Goal: Task Accomplishment & Management: Complete application form

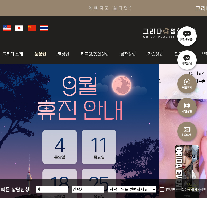
click at [37, 55] on img at bounding box center [41, 54] width 24 height 21
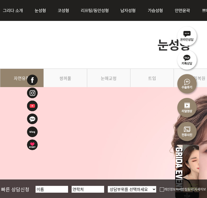
scroll to position [46, 0]
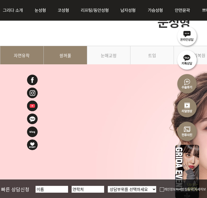
click at [65, 58] on link "쌍꺼풀" at bounding box center [65, 58] width 43 height 24
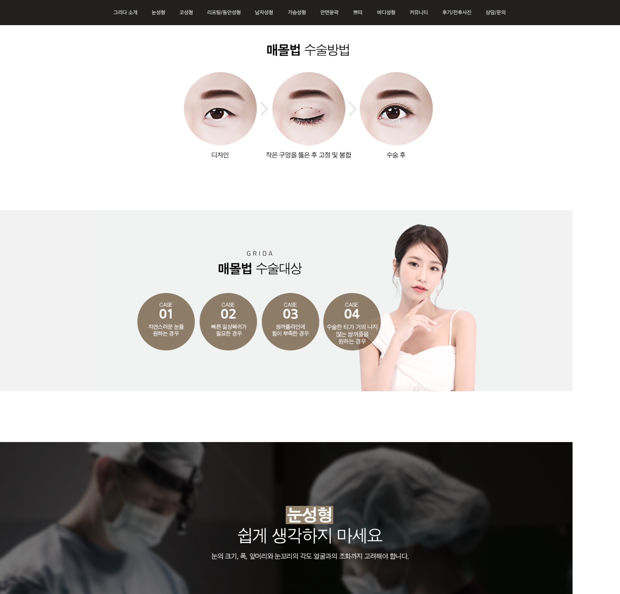
scroll to position [0, 1]
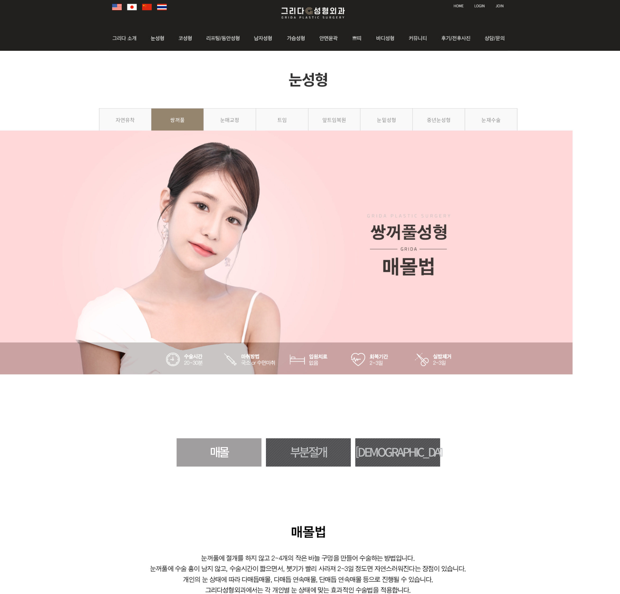
click at [206, 198] on link "부분절개" at bounding box center [309, 398] width 70 height 24
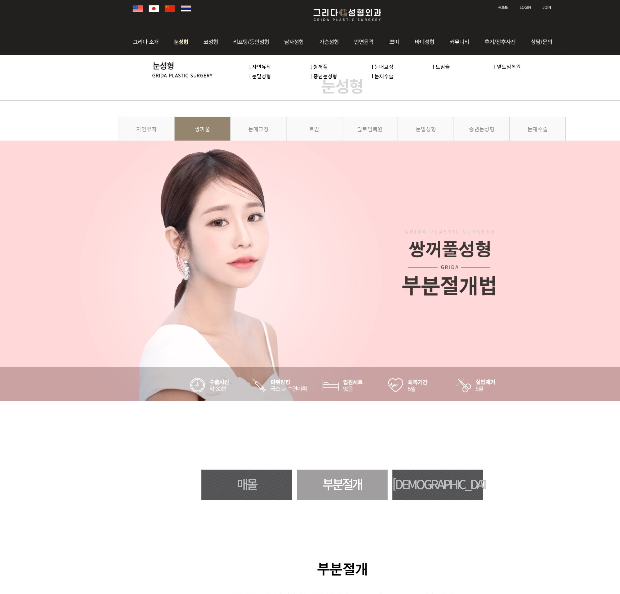
click at [293, 71] on link "l 쌍꺼풀" at bounding box center [292, 73] width 13 height 6
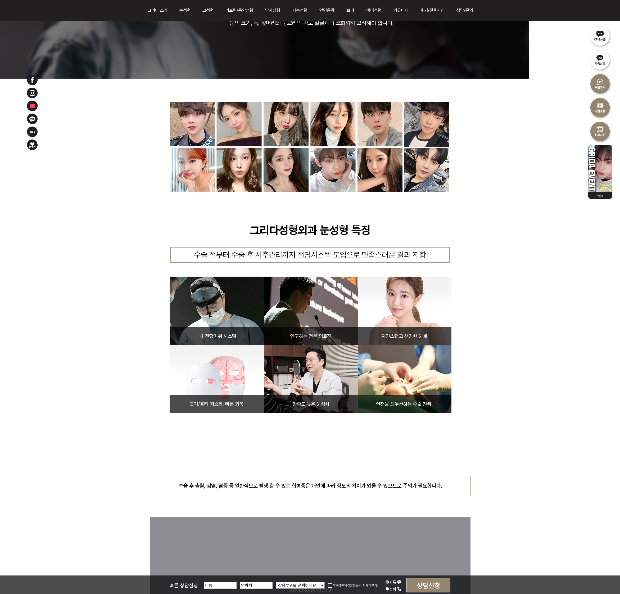
scroll to position [1156, 0]
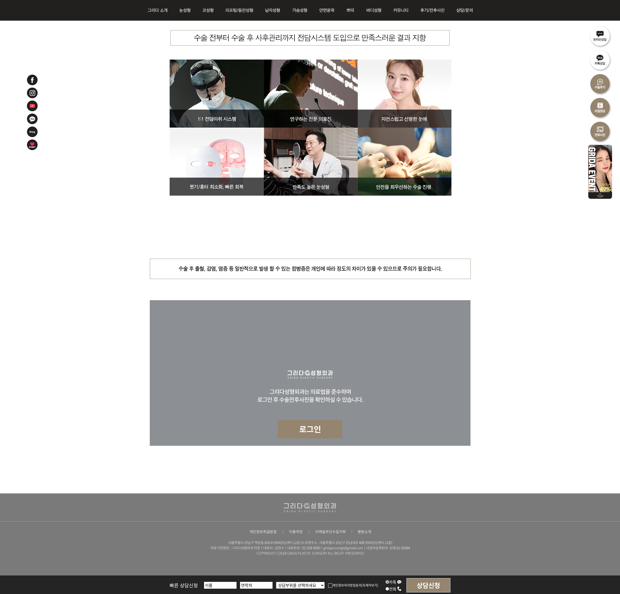
click at [318, 432] on img at bounding box center [310, 429] width 64 height 18
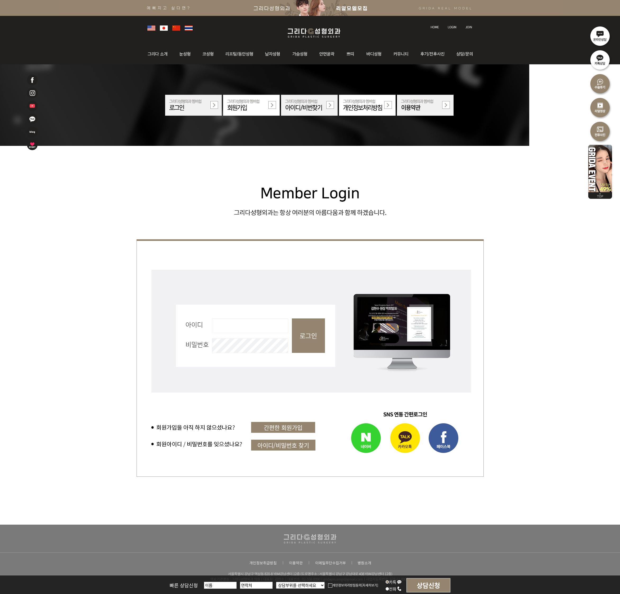
scroll to position [27, 0]
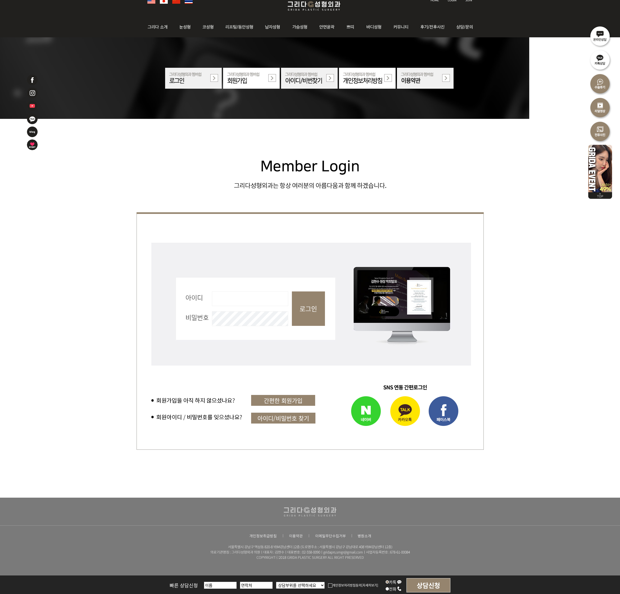
click at [295, 396] on link "간편한 회원가입" at bounding box center [283, 400] width 64 height 11
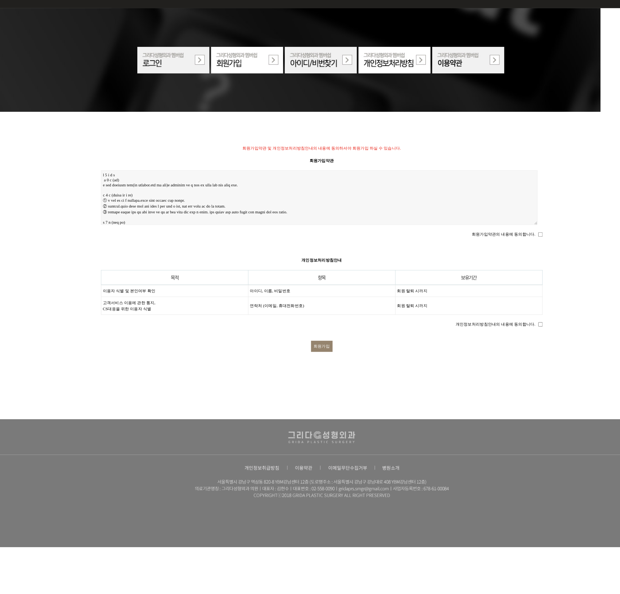
click at [268, 272] on th "항목" at bounding box center [310, 276] width 116 height 11
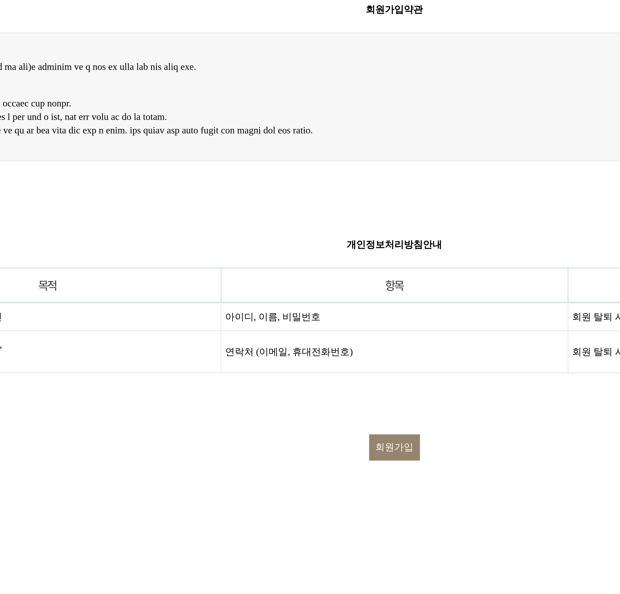
click at [268, 272] on th "항목" at bounding box center [310, 276] width 116 height 11
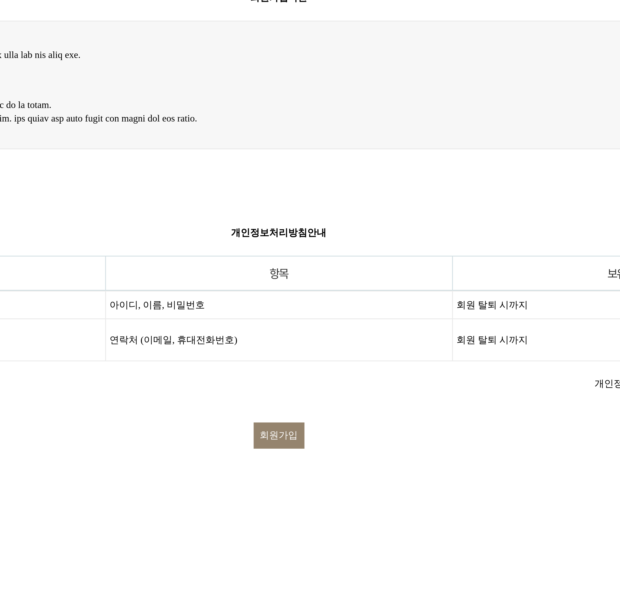
click at [312, 326] on input "회원가입" at bounding box center [310, 330] width 17 height 9
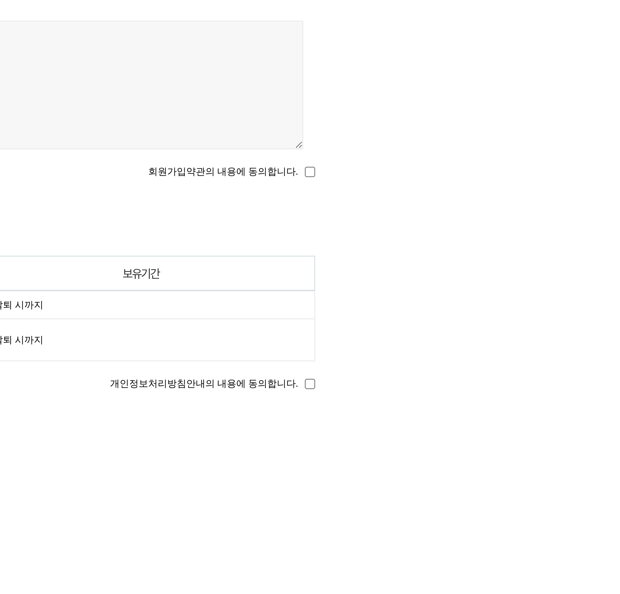
click at [481, 241] on input "회원가입약관의 내용에 동의합니다." at bounding box center [481, 242] width 3 height 3
checkbox input "true"
click at [481, 311] on input "개인정보처리방침안내의 내용에 동의합니다." at bounding box center [481, 312] width 3 height 3
checkbox input "true"
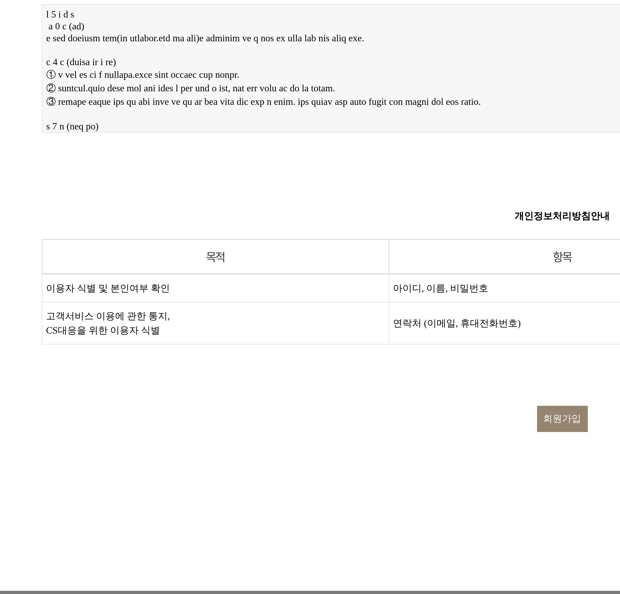
click at [311, 329] on input "회원가입" at bounding box center [310, 330] width 17 height 9
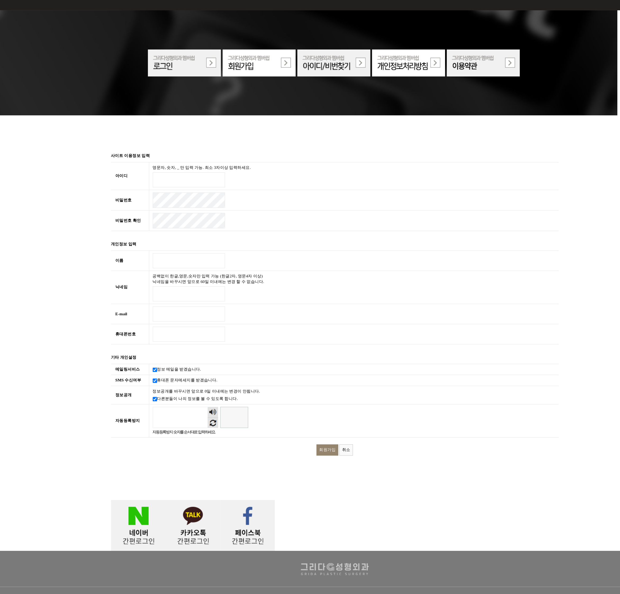
click at [203, 195] on input "아이디 필수" at bounding box center [197, 196] width 56 height 12
type input "ㅏ"
type input "ksy020422"
click at [184, 243] on caption "개인정보 입력" at bounding box center [310, 246] width 347 height 10
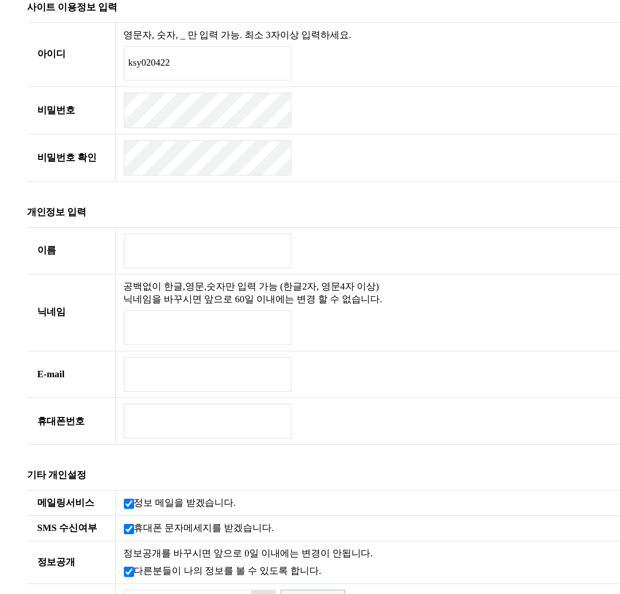
click at [187, 257] on input "이름 필수" at bounding box center [197, 259] width 56 height 12
type input "공세영"
click at [184, 283] on input "닉네임 필수" at bounding box center [197, 284] width 56 height 12
type input "ose"
click at [186, 298] on input "E-mail 필수" at bounding box center [197, 300] width 56 height 12
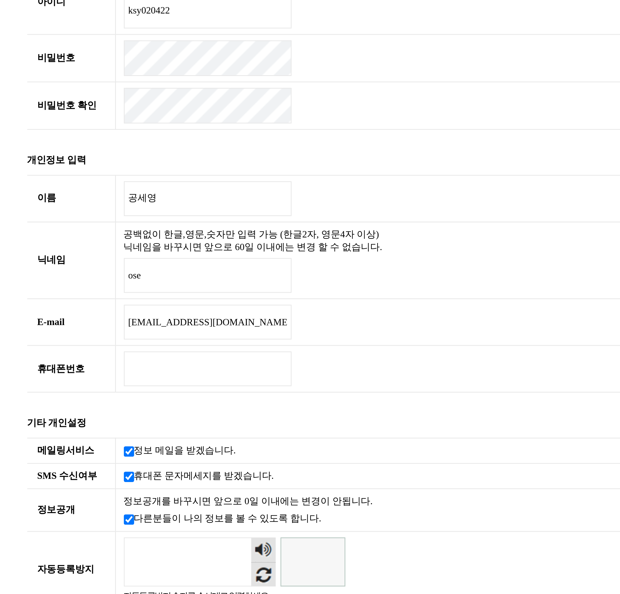
type input "ksy020422@naver.com"
click at [182, 316] on input "휴대폰번호 필수" at bounding box center [197, 316] width 56 height 12
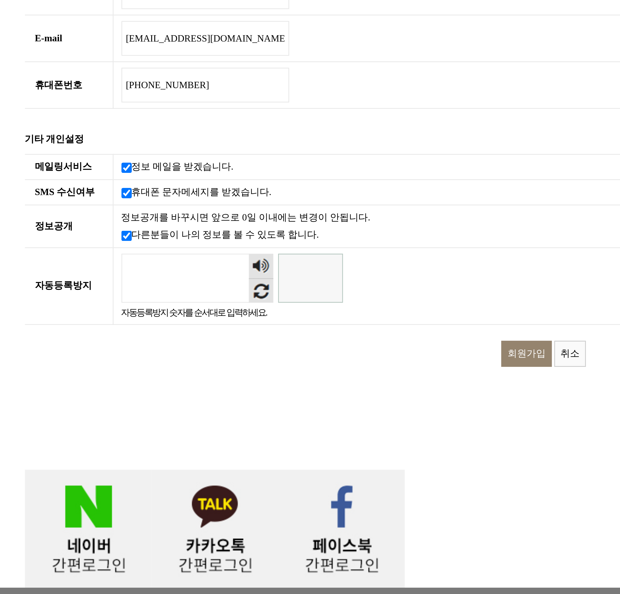
type input "010-5428-3746"
click at [216, 381] on button "새로고침" at bounding box center [215, 384] width 8 height 8
click at [232, 379] on input "자동등록방지" at bounding box center [232, 380] width 22 height 16
type input "615108"
click at [301, 404] on input "회원가입" at bounding box center [304, 405] width 17 height 9
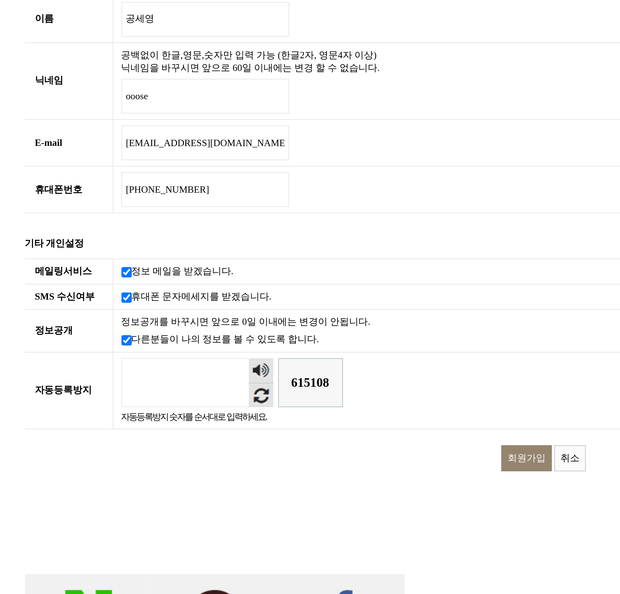
click at [176, 283] on input "ooose" at bounding box center [197, 284] width 56 height 12
type input "oose"
click at [304, 402] on input "회원가입" at bounding box center [304, 405] width 17 height 9
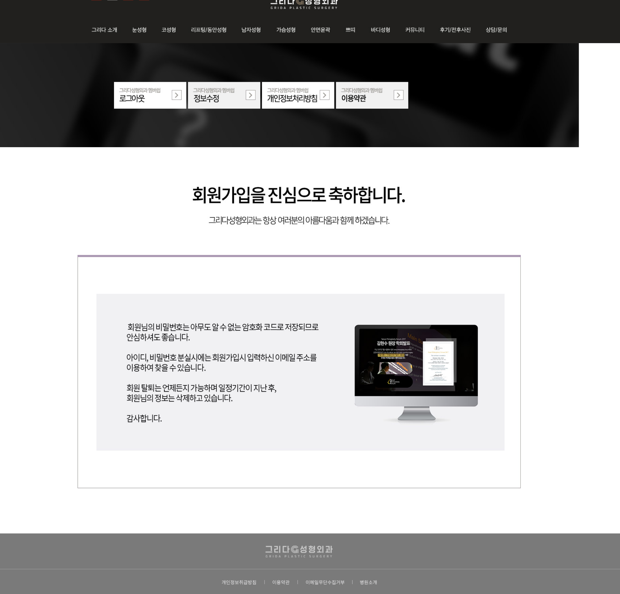
click at [202, 113] on img at bounding box center [193, 105] width 57 height 21
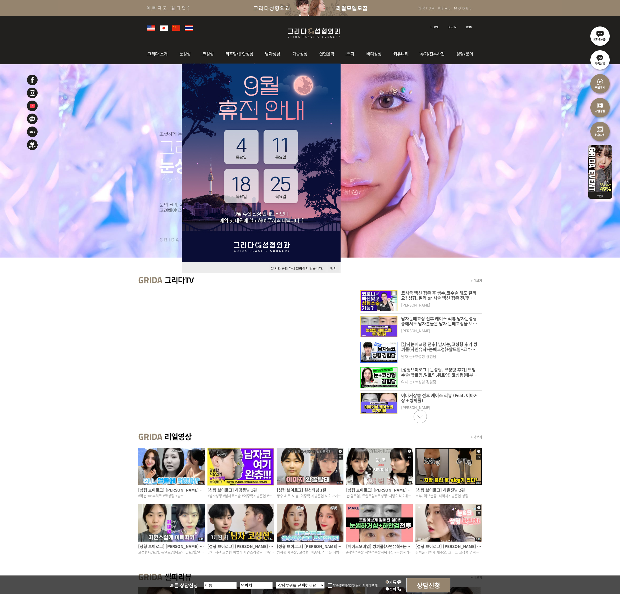
click at [334, 268] on button "닫기" at bounding box center [334, 268] width 12 height 7
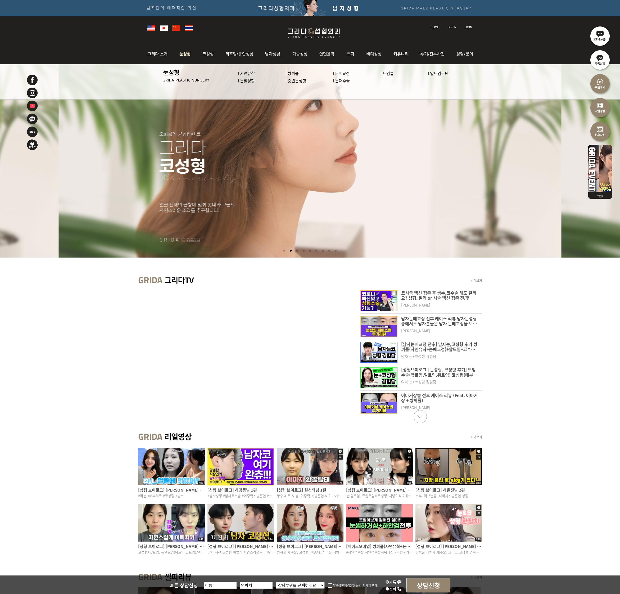
click at [294, 71] on link "l 쌍꺼풀" at bounding box center [292, 73] width 13 height 6
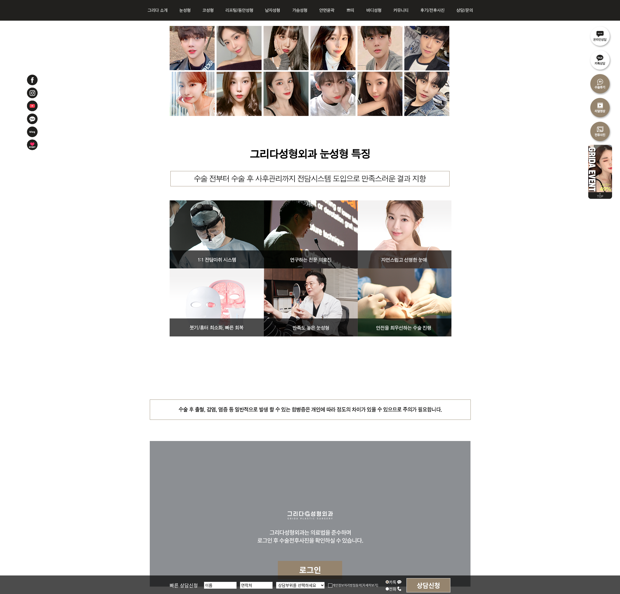
scroll to position [1156, 0]
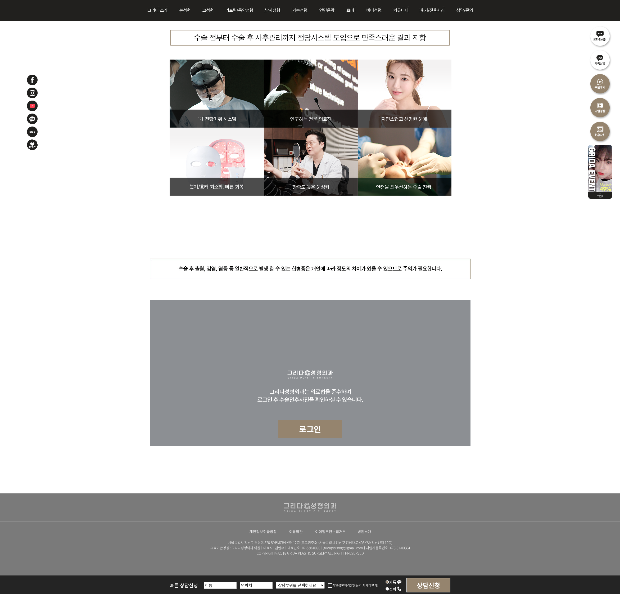
click at [319, 422] on img at bounding box center [310, 429] width 64 height 18
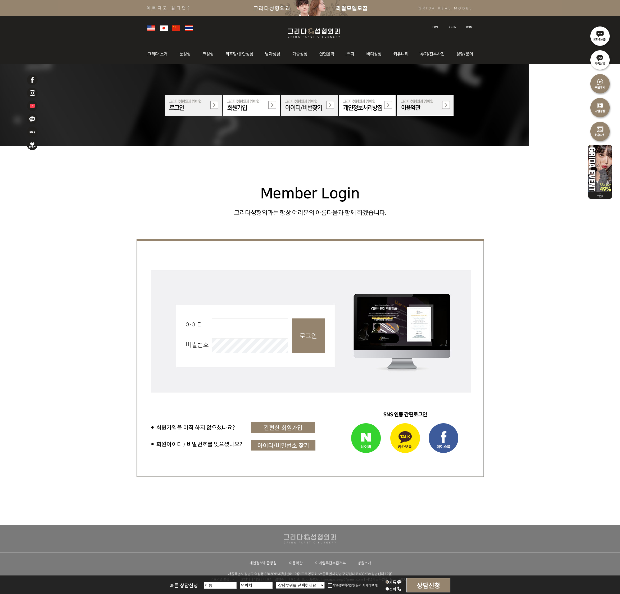
click at [209, 327] on fieldset "회원로그인 아이디 필수 비밀번호 필수 로그인" at bounding box center [310, 338] width 347 height 141
click at [210, 325] on fieldset "회원로그인 아이디 필수 비밀번호 필수 로그인" at bounding box center [310, 338] width 347 height 141
click at [213, 323] on input "아이디 필수" at bounding box center [250, 325] width 76 height 15
type input "ksy020422"
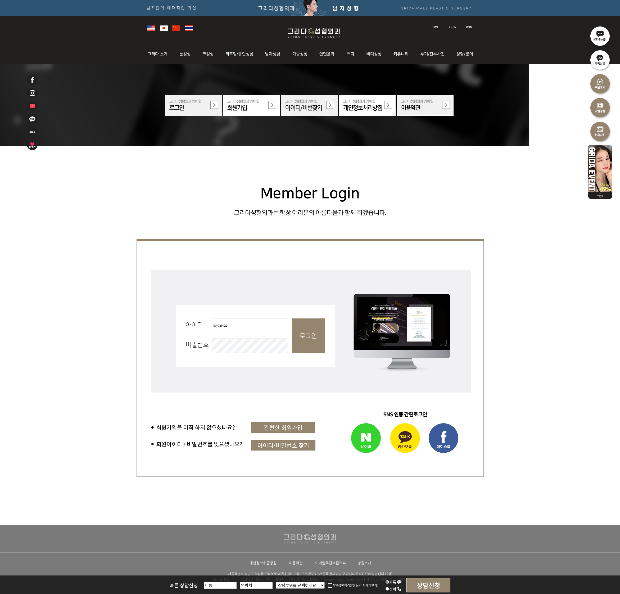
click at [292, 318] on input "로그인" at bounding box center [308, 335] width 33 height 34
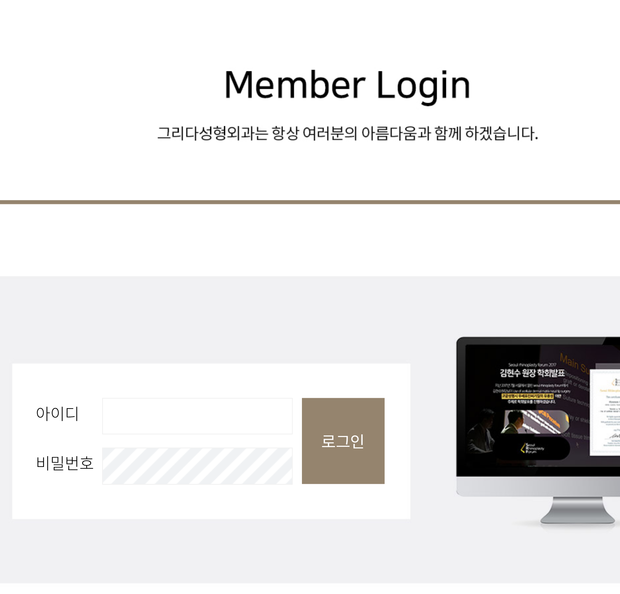
click at [253, 327] on input "아이디 필수" at bounding box center [250, 325] width 76 height 15
type input "ksy020422"
click at [292, 318] on input "로그인" at bounding box center [308, 335] width 33 height 34
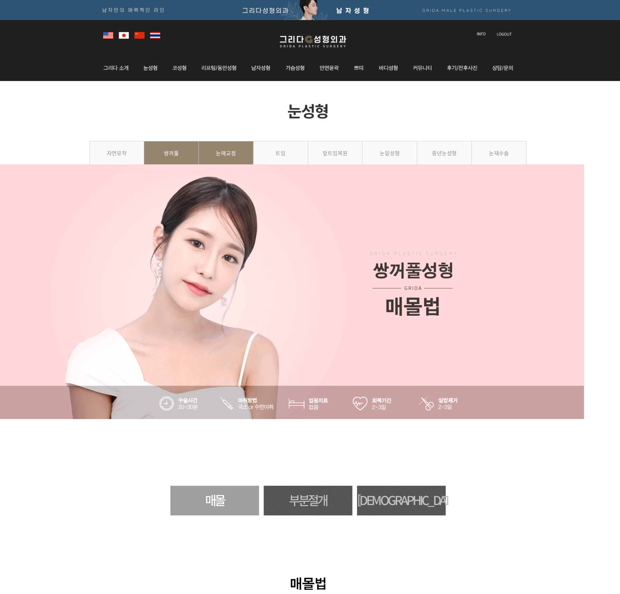
click at [231, 115] on link "눈매교정" at bounding box center [244, 124] width 43 height 24
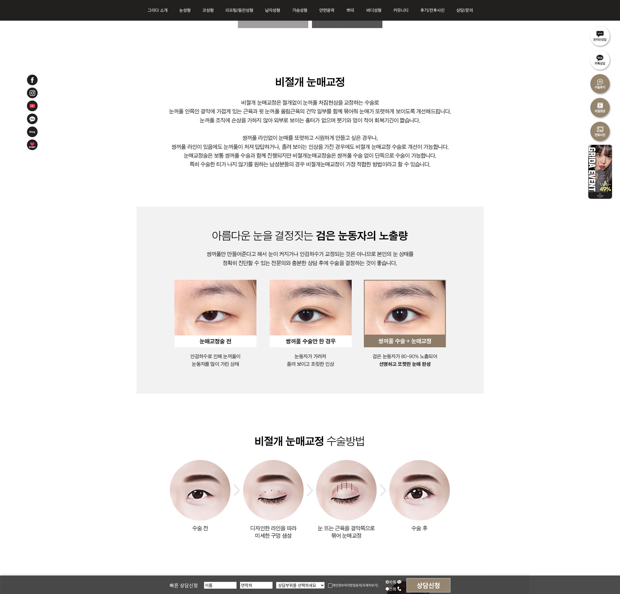
scroll to position [269, 0]
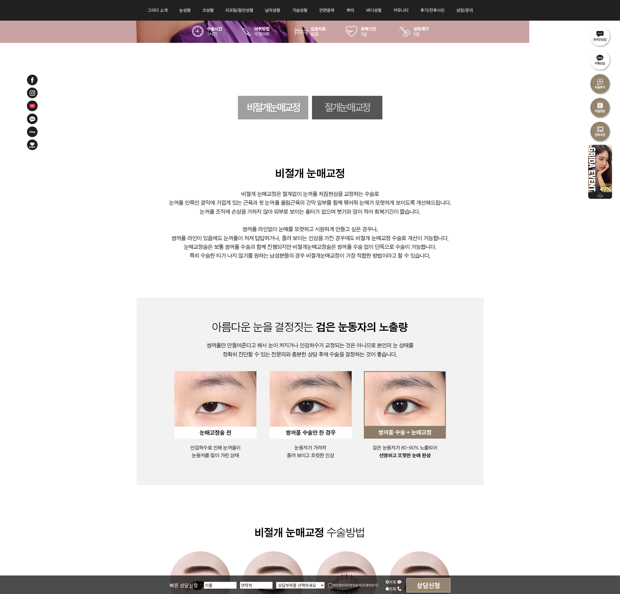
click at [279, 99] on link "비절개눈매교정" at bounding box center [273, 108] width 70 height 24
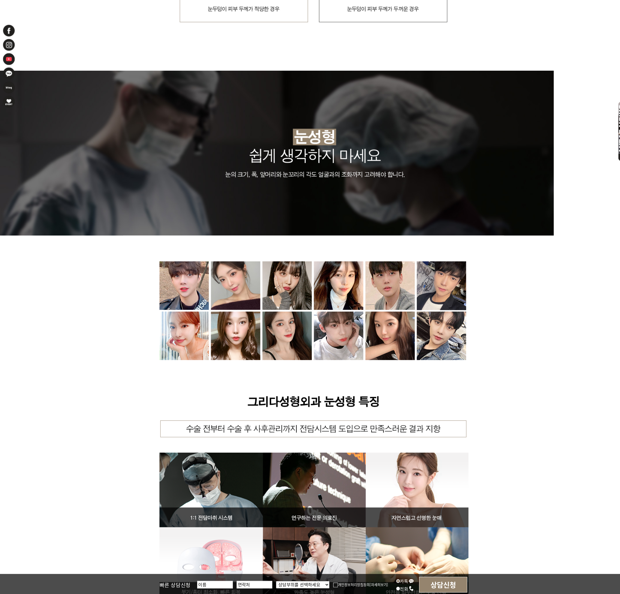
scroll to position [1933, 0]
